Goal: Task Accomplishment & Management: Complete application form

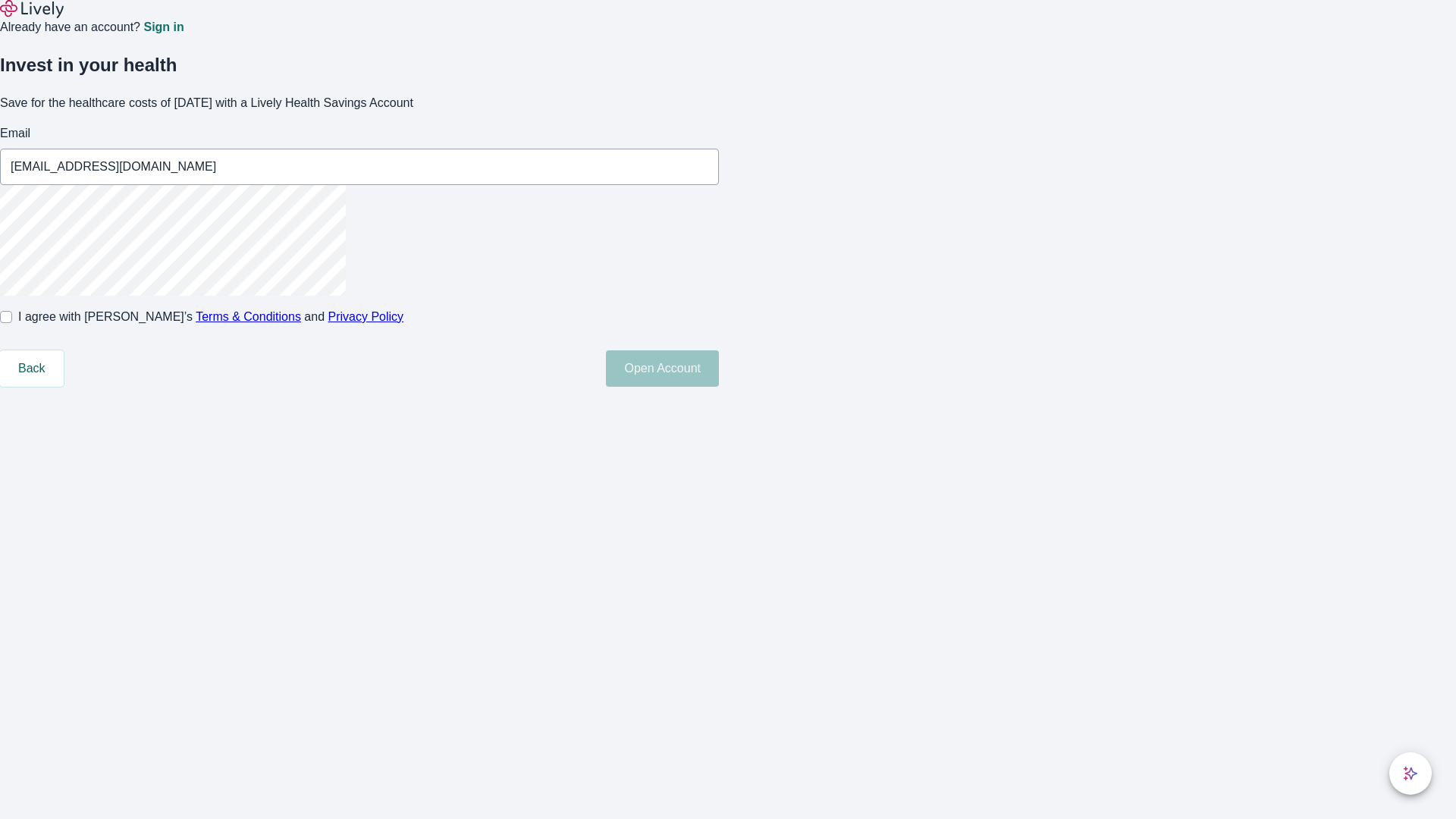
click at [12, 323] on input "I agree with Lively’s Terms & Conditions and Privacy Policy" at bounding box center [6, 317] width 12 height 12
checkbox input "true"
click at [719, 386] on button "Open Account" at bounding box center [662, 368] width 113 height 37
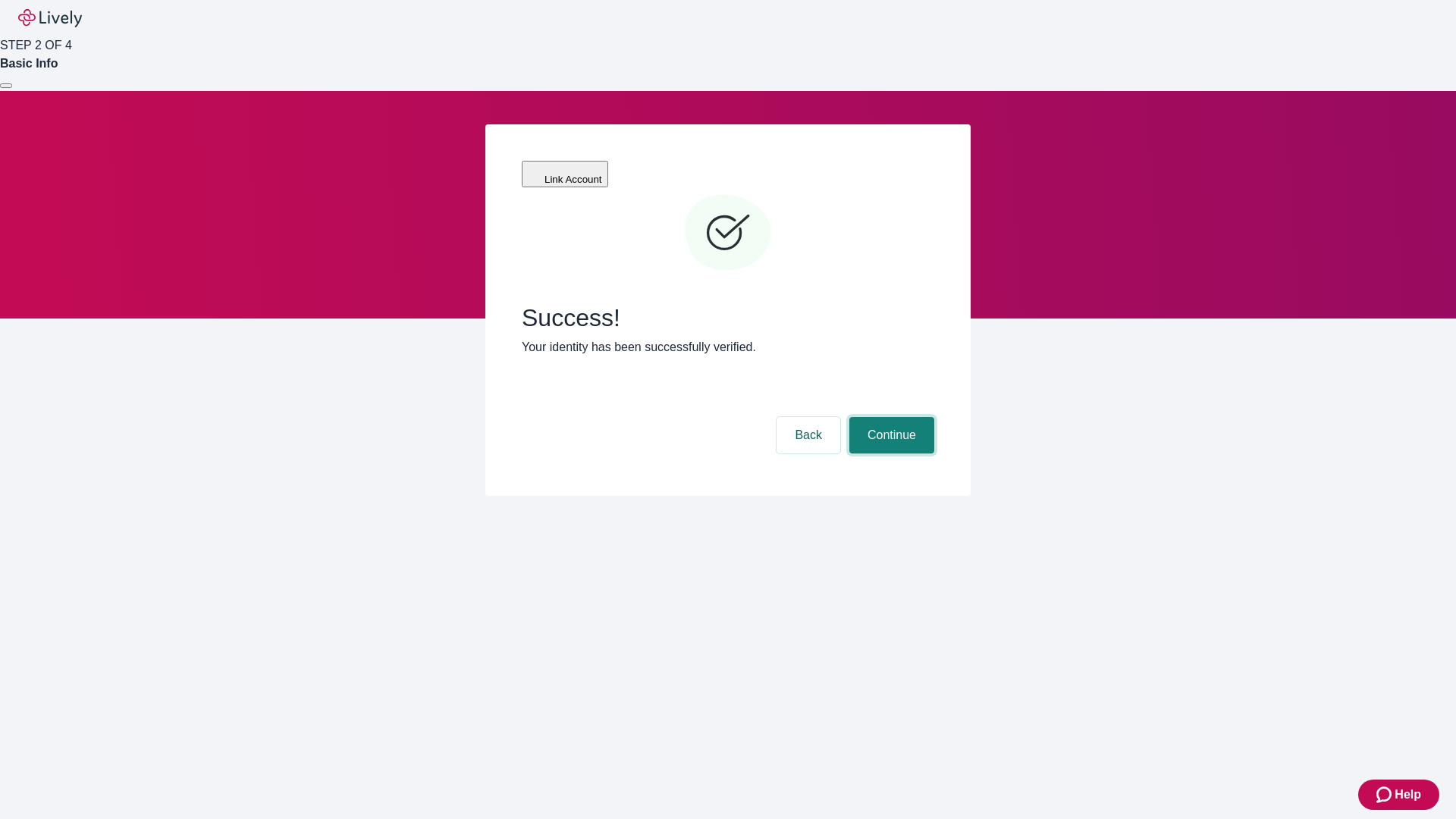
click at [890, 417] on button "Continue" at bounding box center [892, 434] width 85 height 37
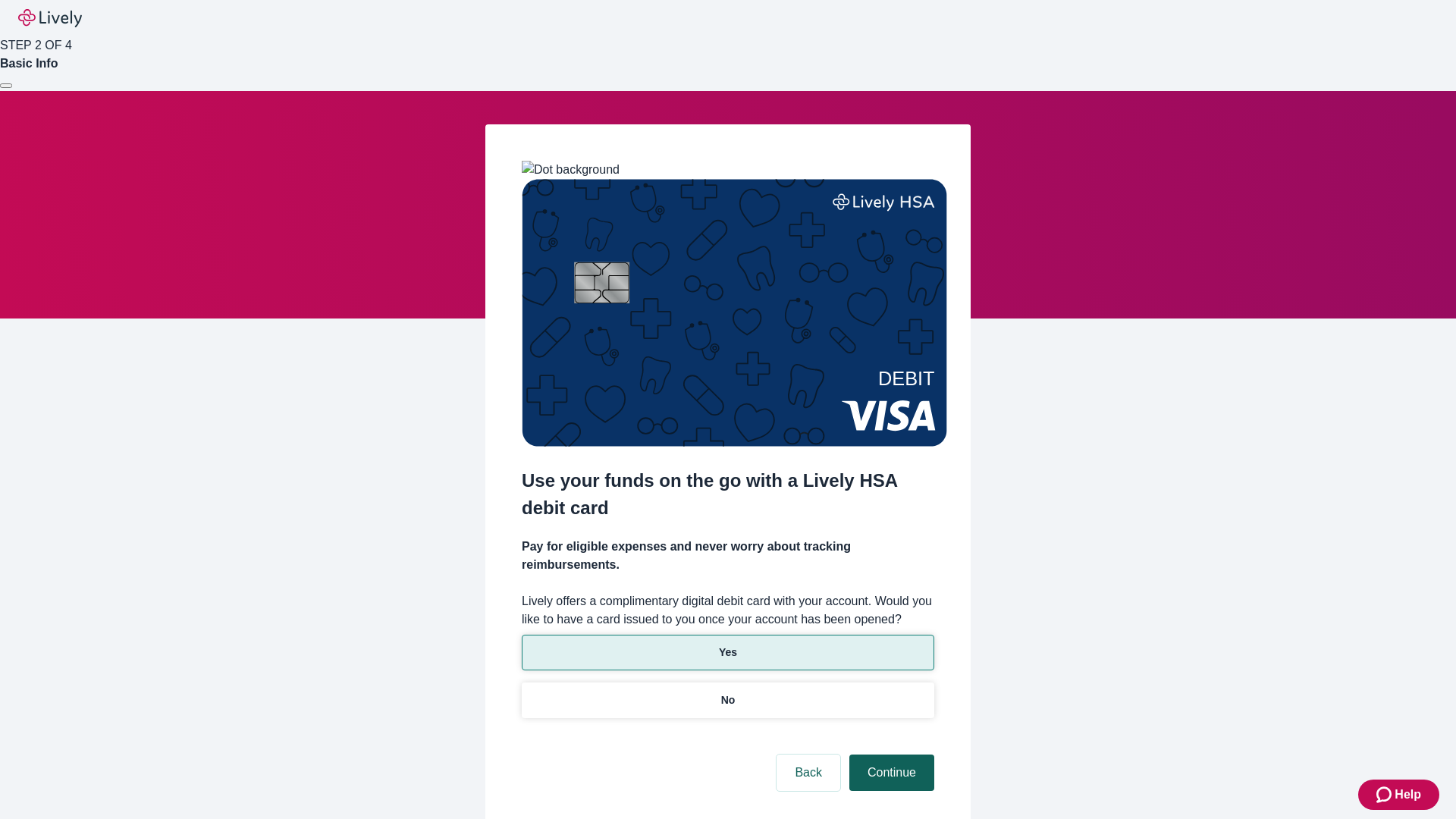
click at [727, 644] on p "Yes" at bounding box center [727, 652] width 18 height 16
click at [890, 754] on button "Continue" at bounding box center [892, 772] width 85 height 37
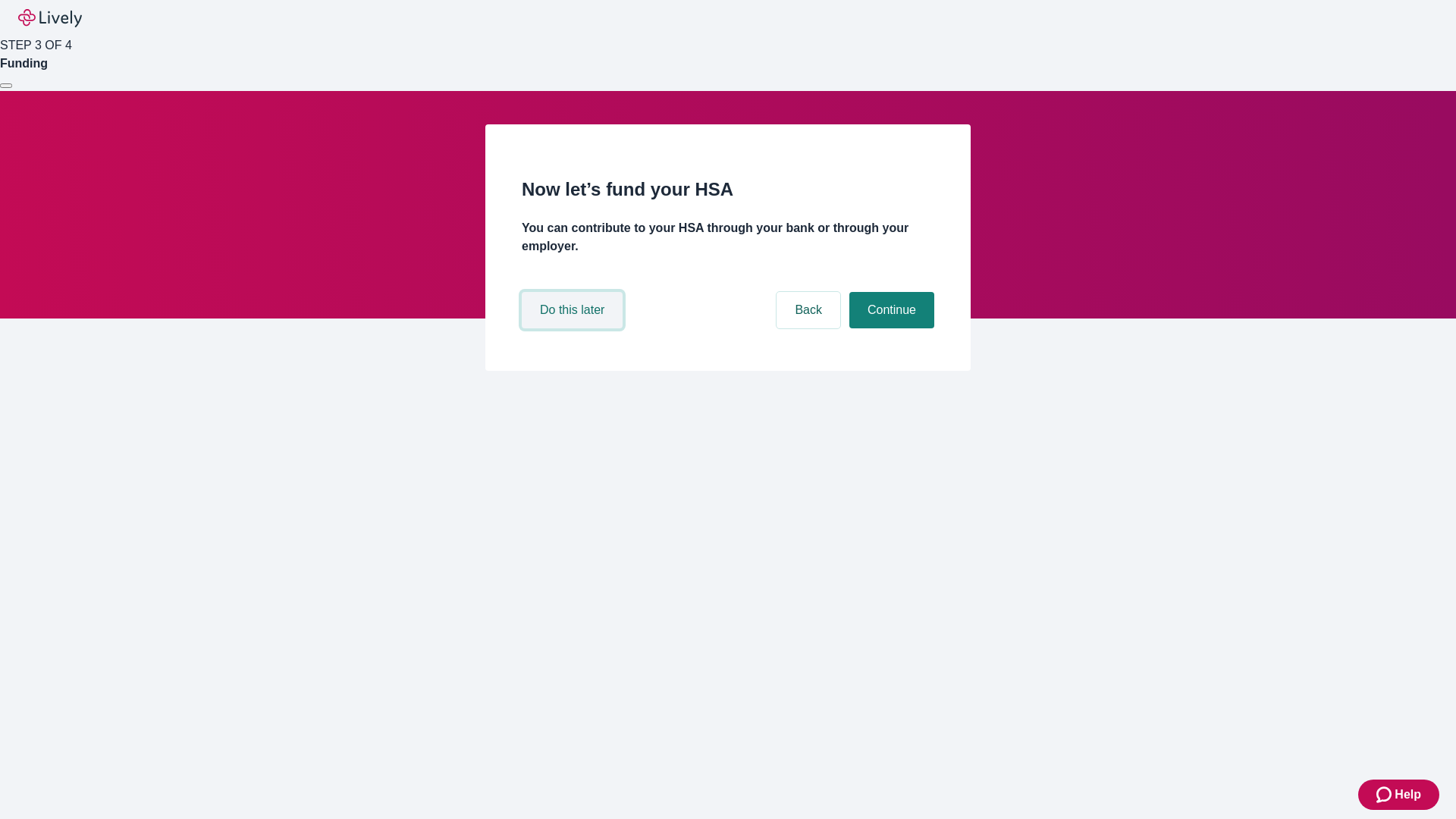
click at [574, 328] on button "Do this later" at bounding box center [572, 309] width 101 height 37
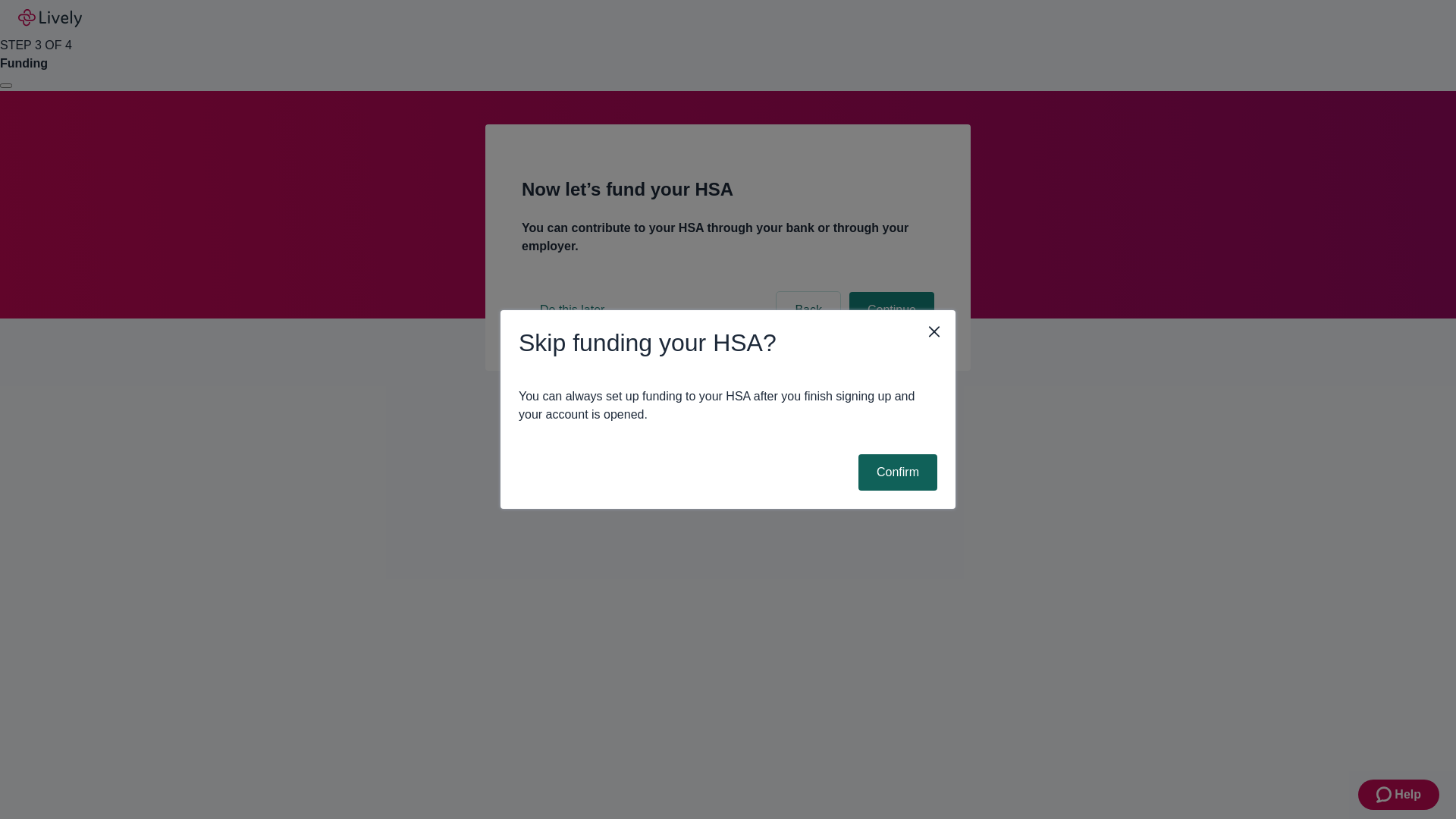
click at [895, 472] on button "Confirm" at bounding box center [898, 472] width 79 height 37
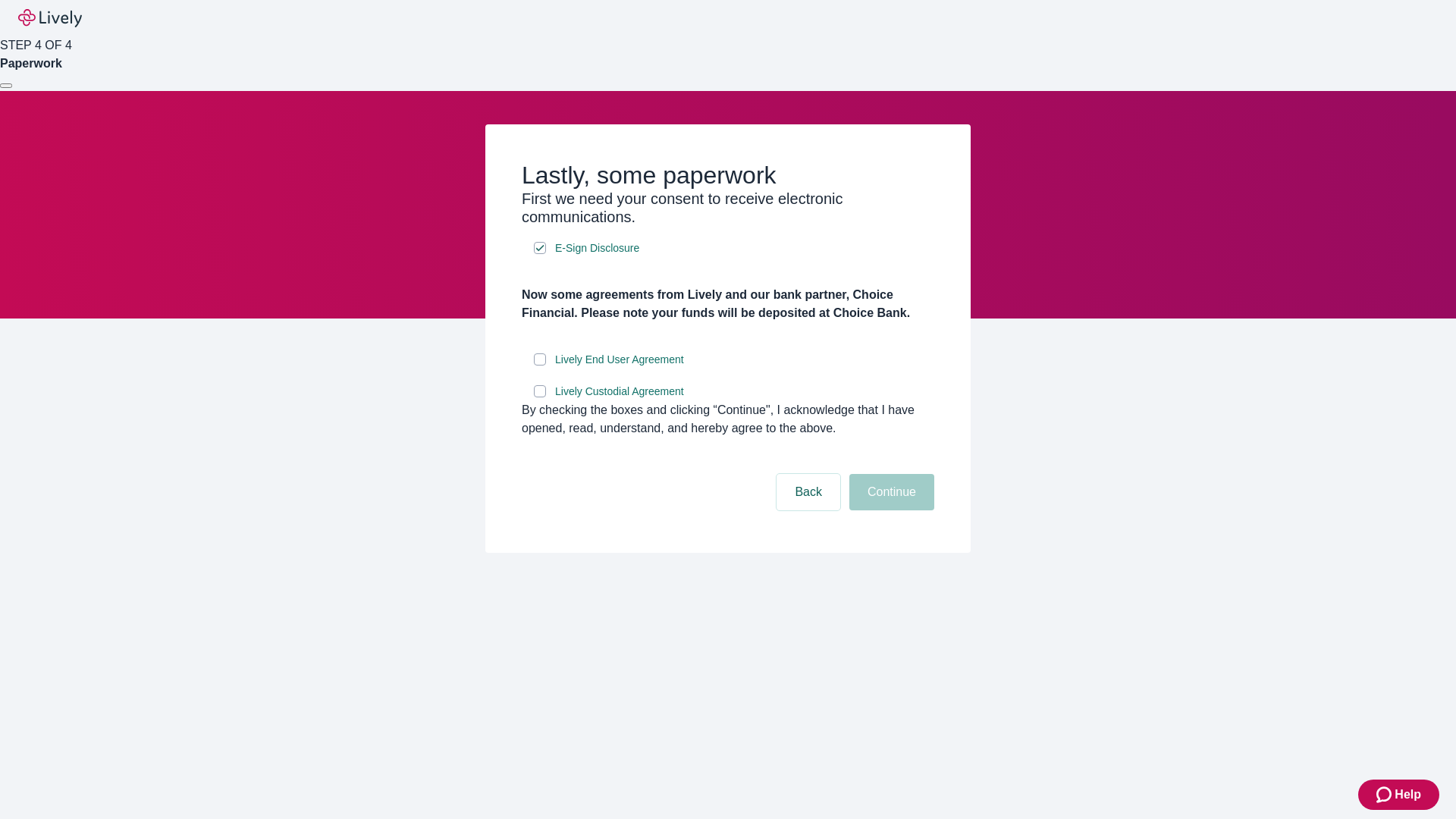
click at [540, 366] on input "Lively End User Agreement" at bounding box center [540, 359] width 12 height 12
checkbox input "true"
click at [540, 397] on input "Lively Custodial Agreement" at bounding box center [540, 391] width 12 height 12
checkbox input "true"
click at [890, 511] on button "Continue" at bounding box center [892, 492] width 85 height 37
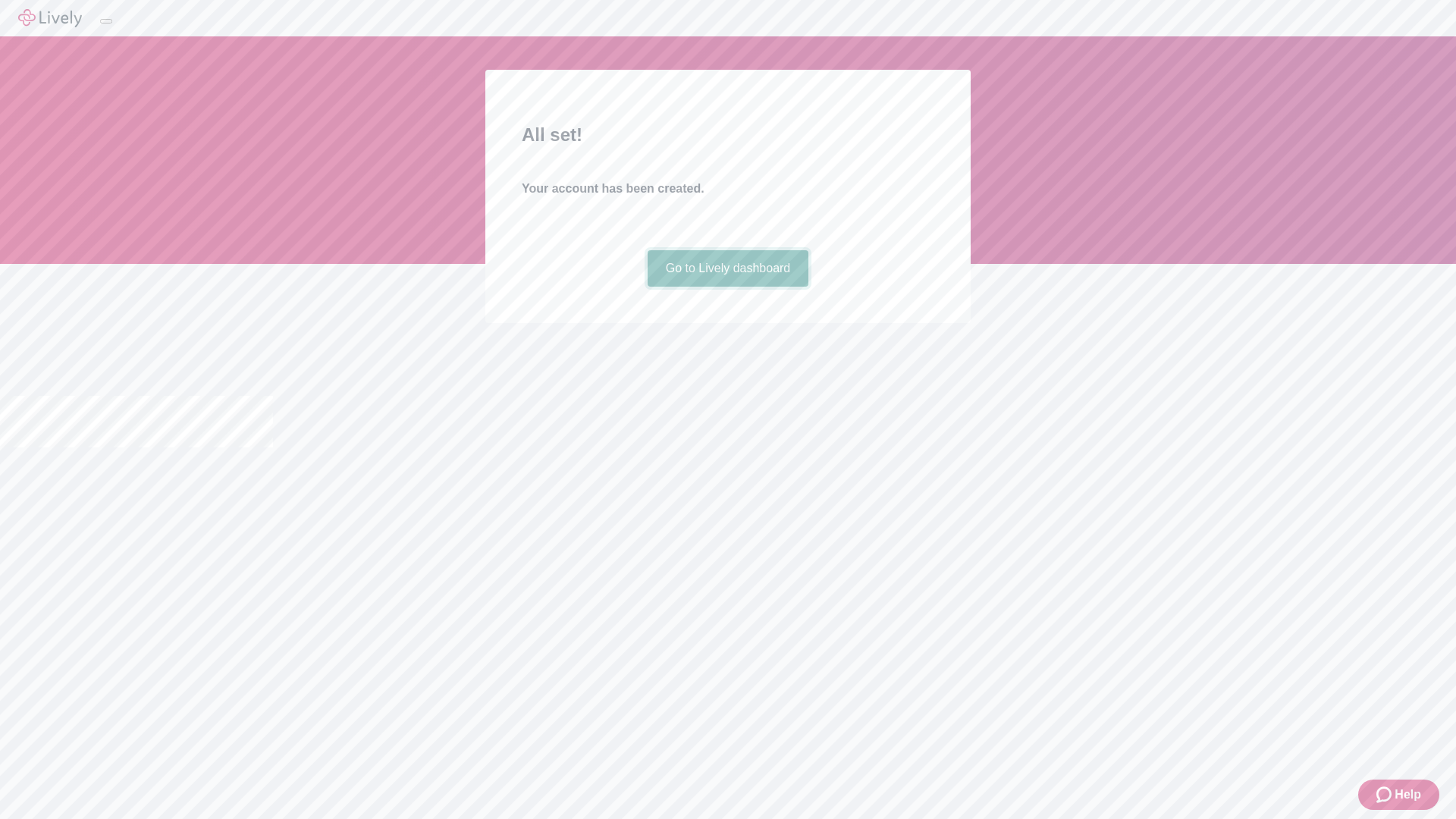
click at [727, 287] on link "Go to Lively dashboard" at bounding box center [728, 268] width 162 height 37
